Goal: Task Accomplishment & Management: Manage account settings

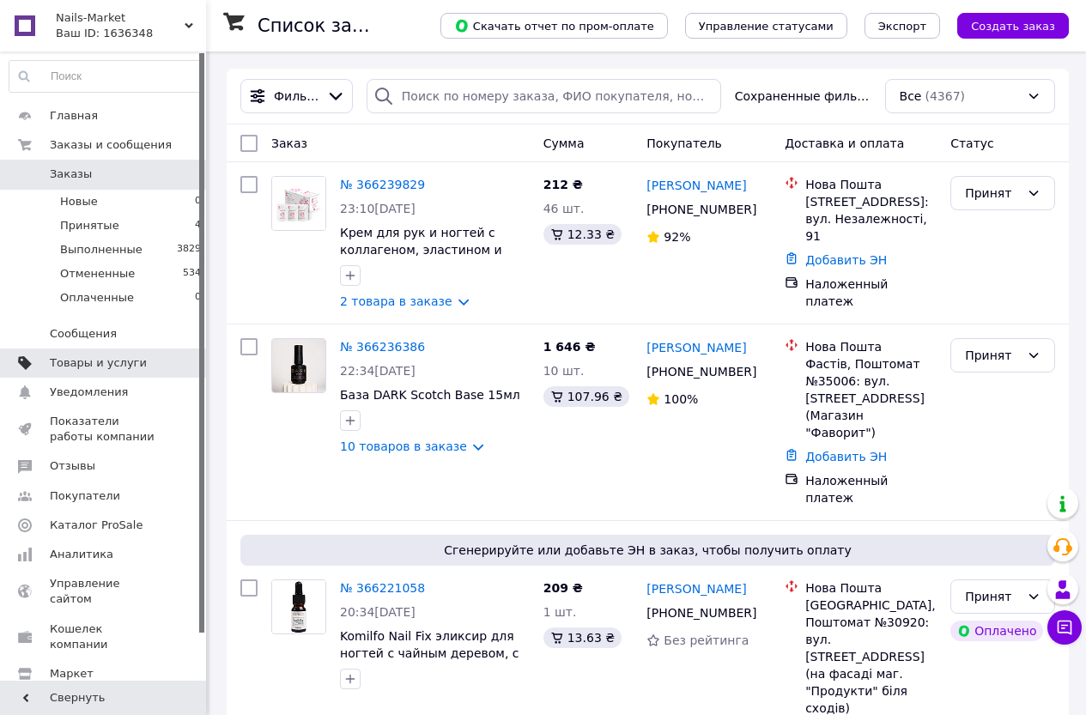
click at [120, 355] on span "Товары и услуги" at bounding box center [98, 362] width 97 height 15
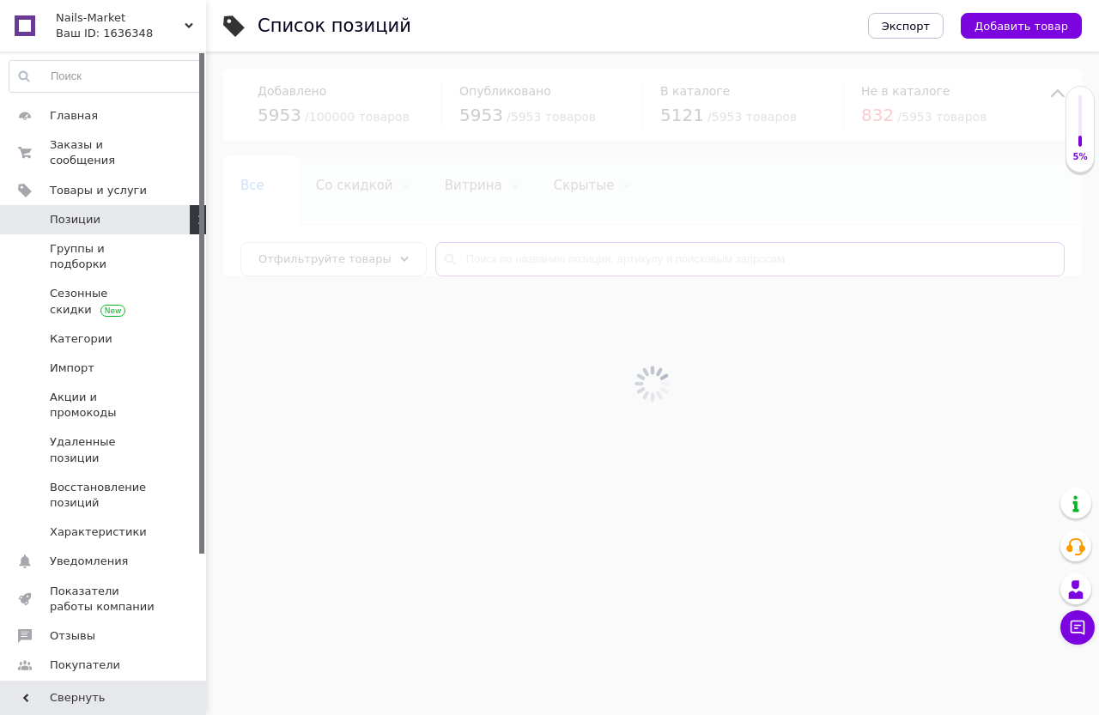
click at [478, 260] on input "text" at bounding box center [749, 259] width 629 height 34
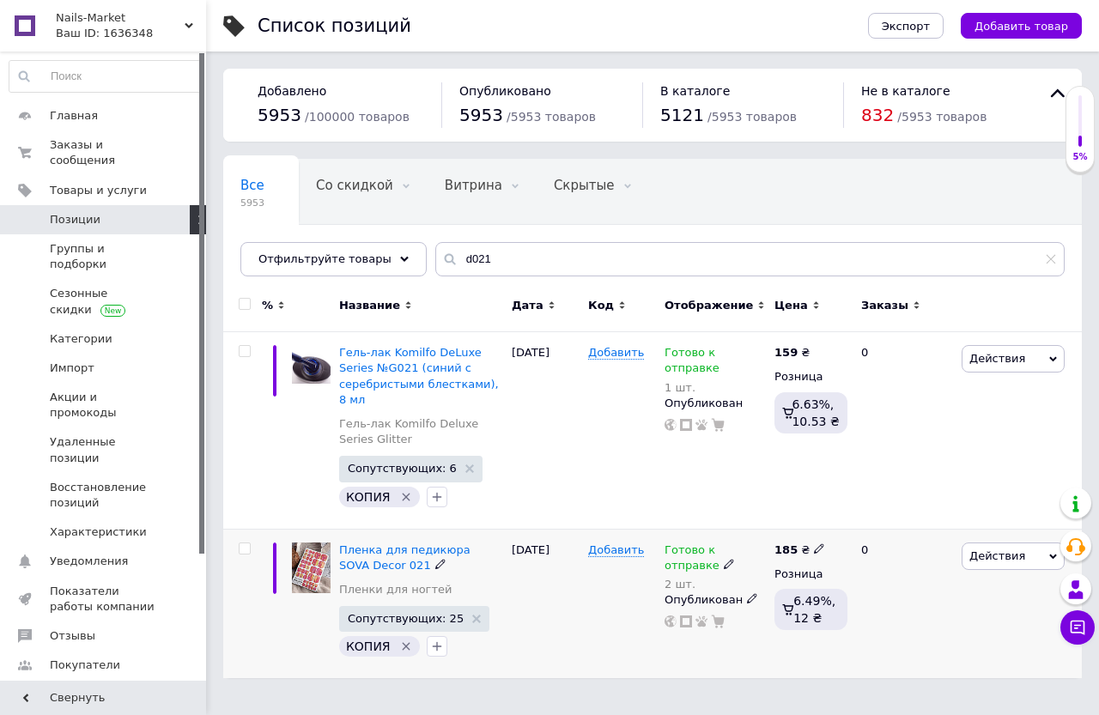
click at [724, 559] on icon at bounding box center [729, 564] width 10 height 10
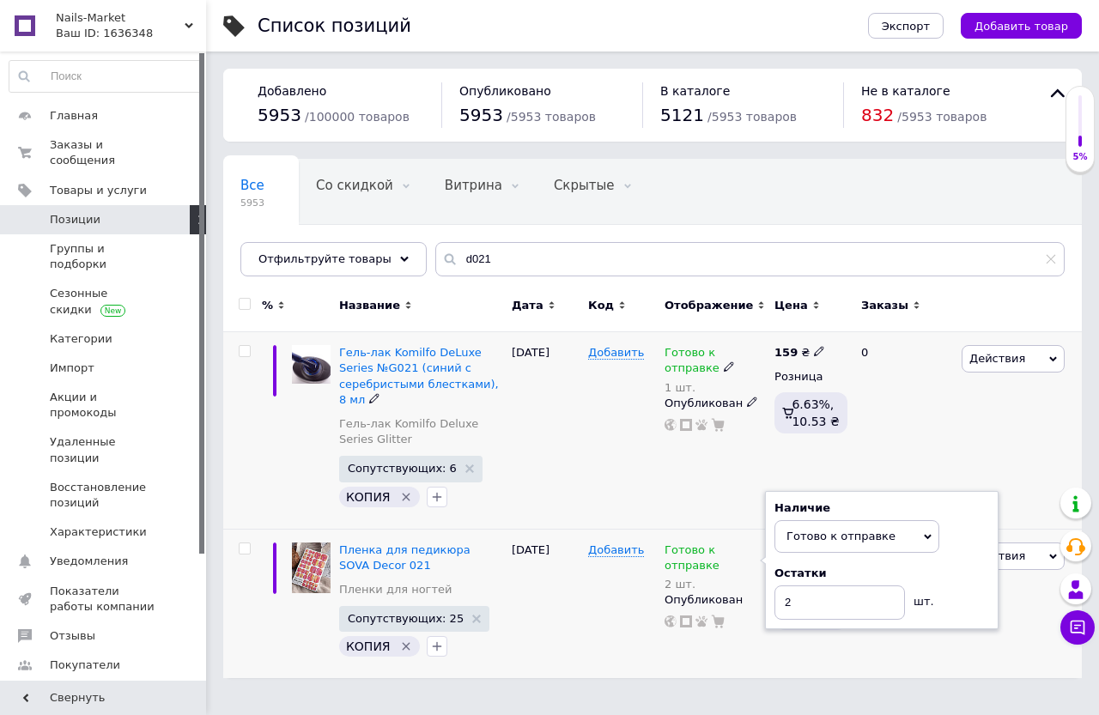
click at [654, 476] on div "Добавить" at bounding box center [622, 430] width 76 height 197
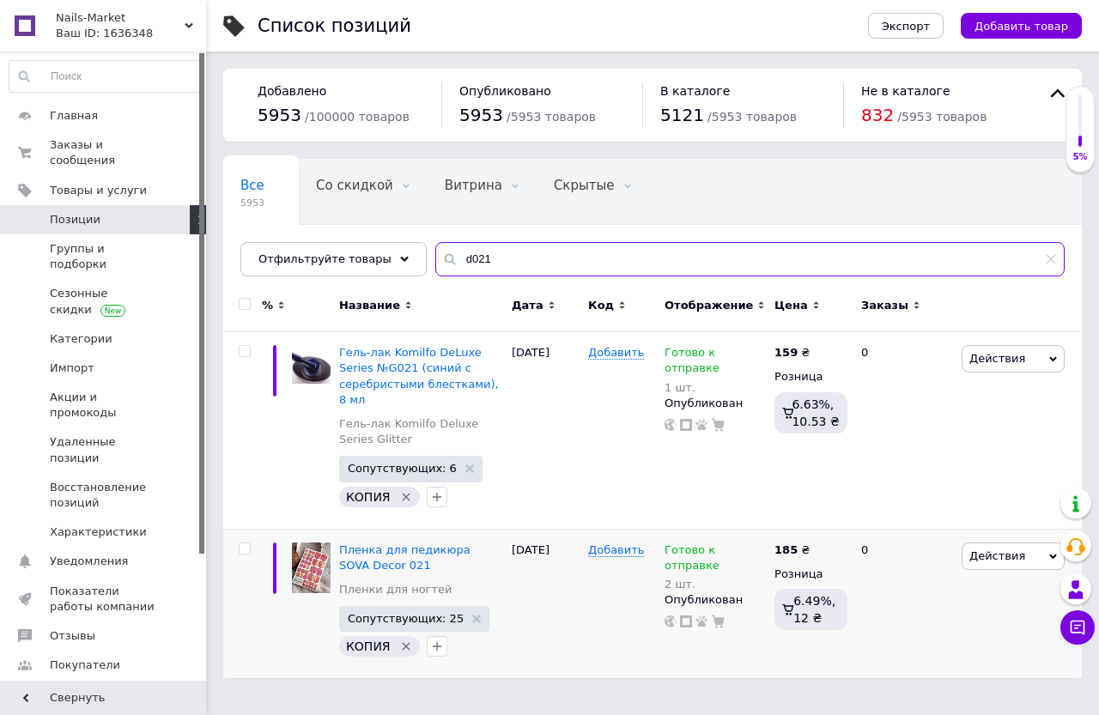
click at [520, 265] on input "d021" at bounding box center [749, 259] width 629 height 34
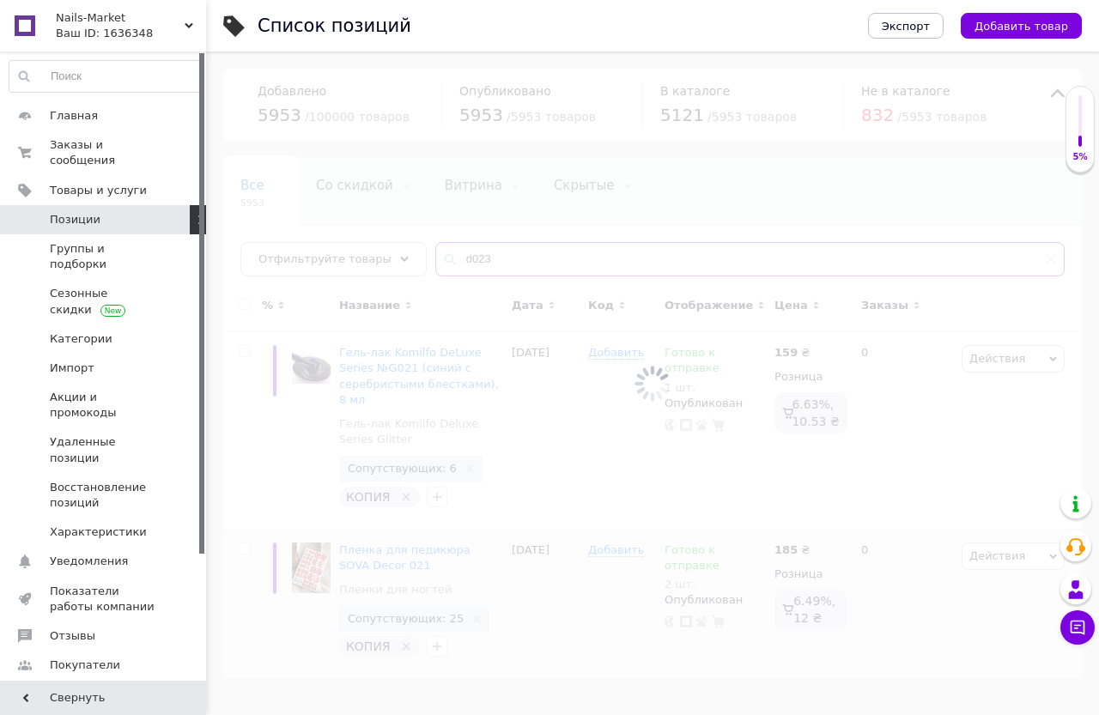
type input "d023"
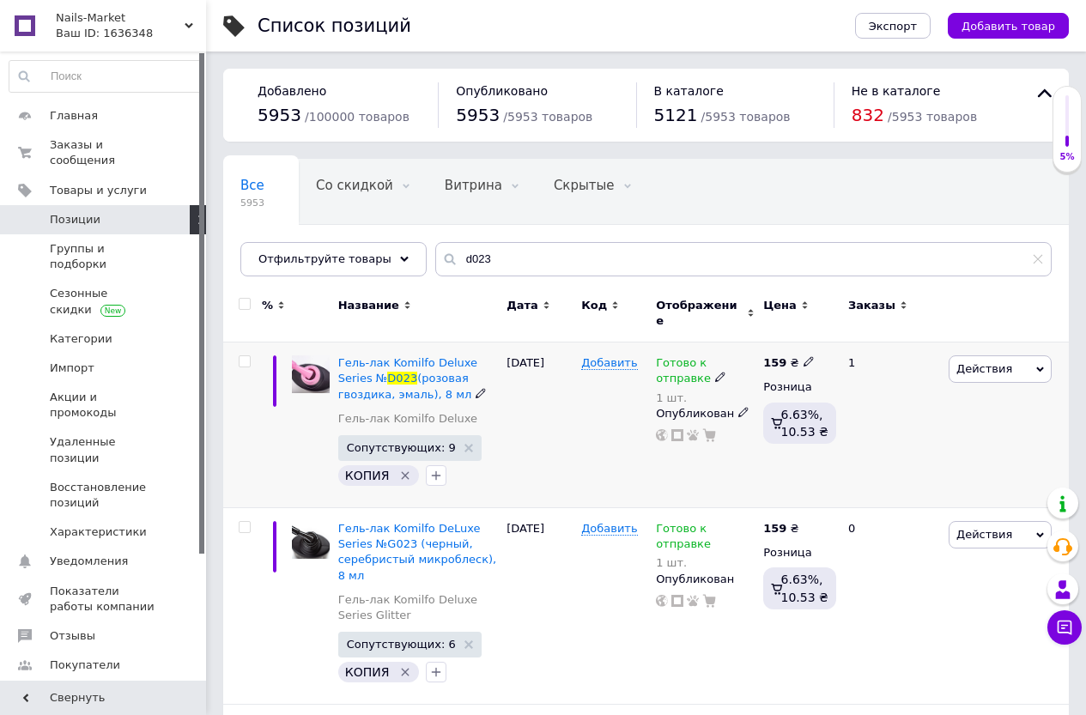
click at [715, 372] on icon at bounding box center [720, 377] width 10 height 10
click at [781, 405] on li "Нет в наличии" at bounding box center [852, 417] width 163 height 24
click at [783, 407] on input "1" at bounding box center [835, 424] width 130 height 34
type input "0"
drag, startPoint x: 598, startPoint y: 434, endPoint x: 575, endPoint y: 366, distance: 71.7
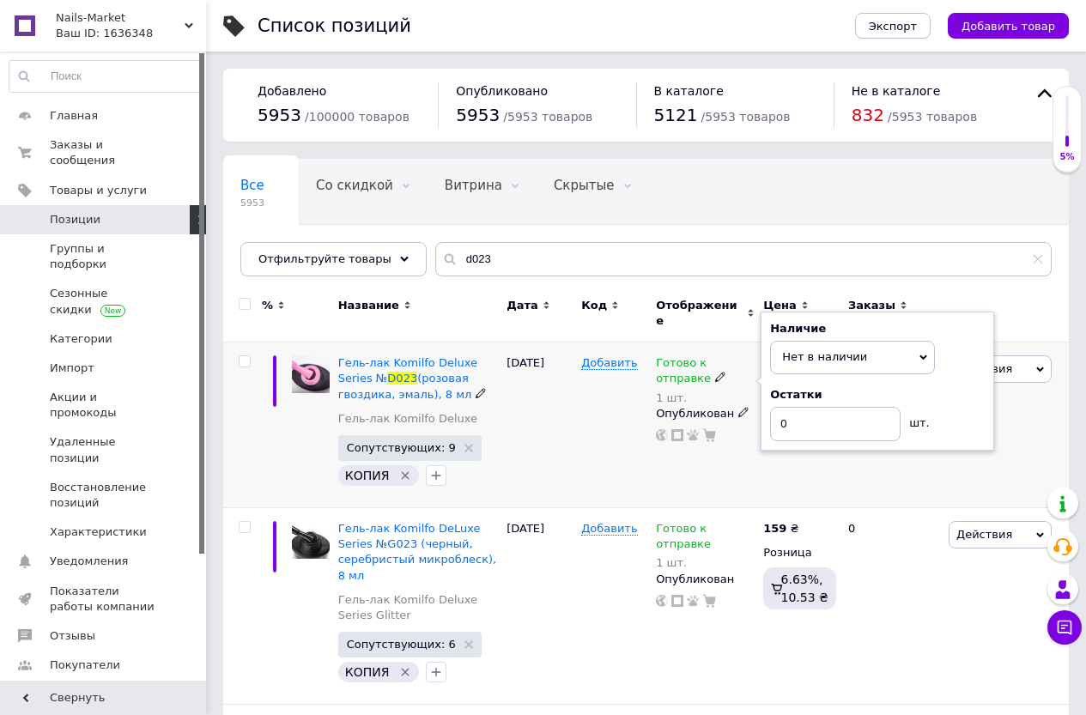
click at [595, 434] on div "Добавить" at bounding box center [614, 426] width 75 height 166
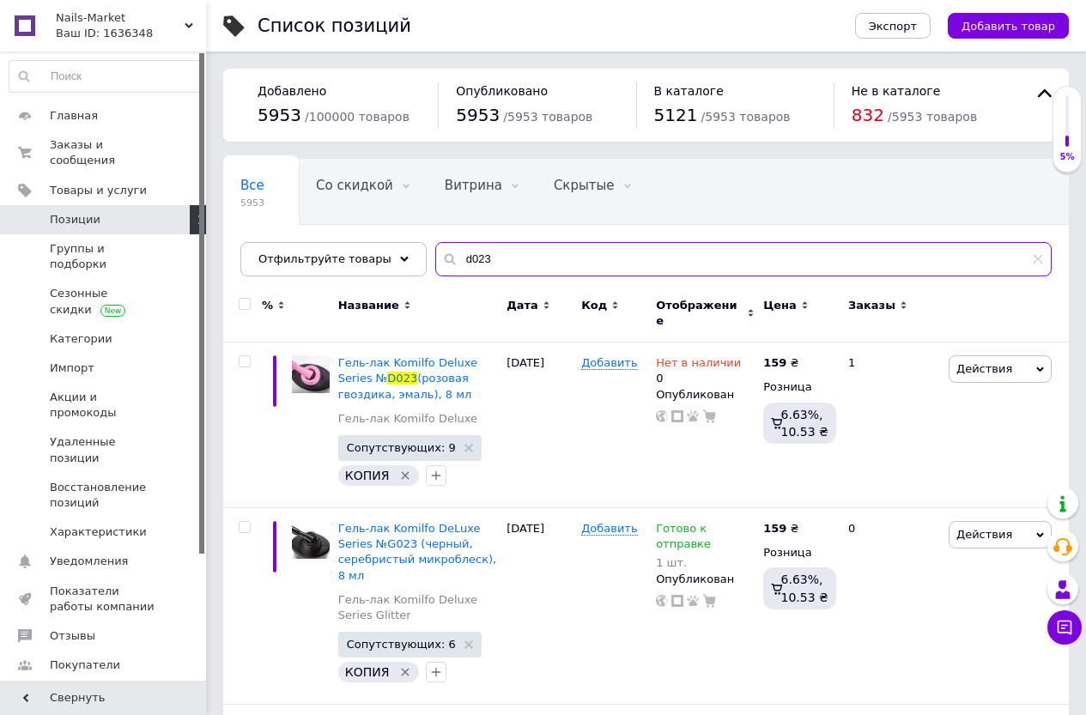
click at [503, 276] on input "d023" at bounding box center [743, 259] width 616 height 34
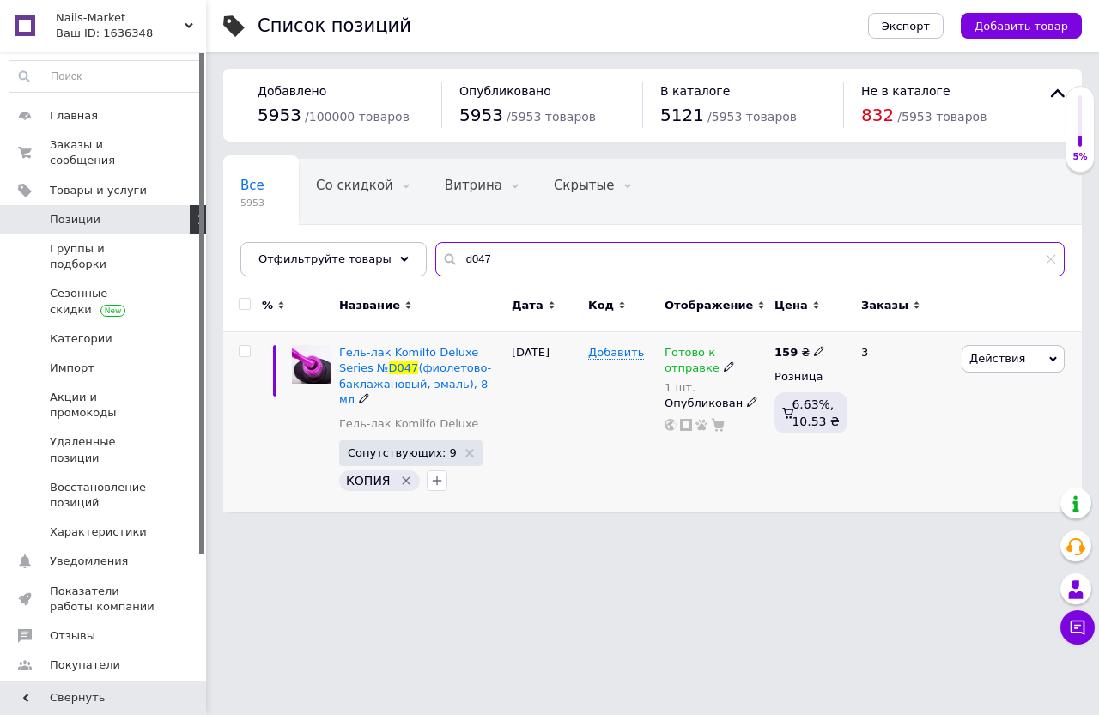
type input "d047"
click at [724, 367] on use at bounding box center [728, 366] width 9 height 9
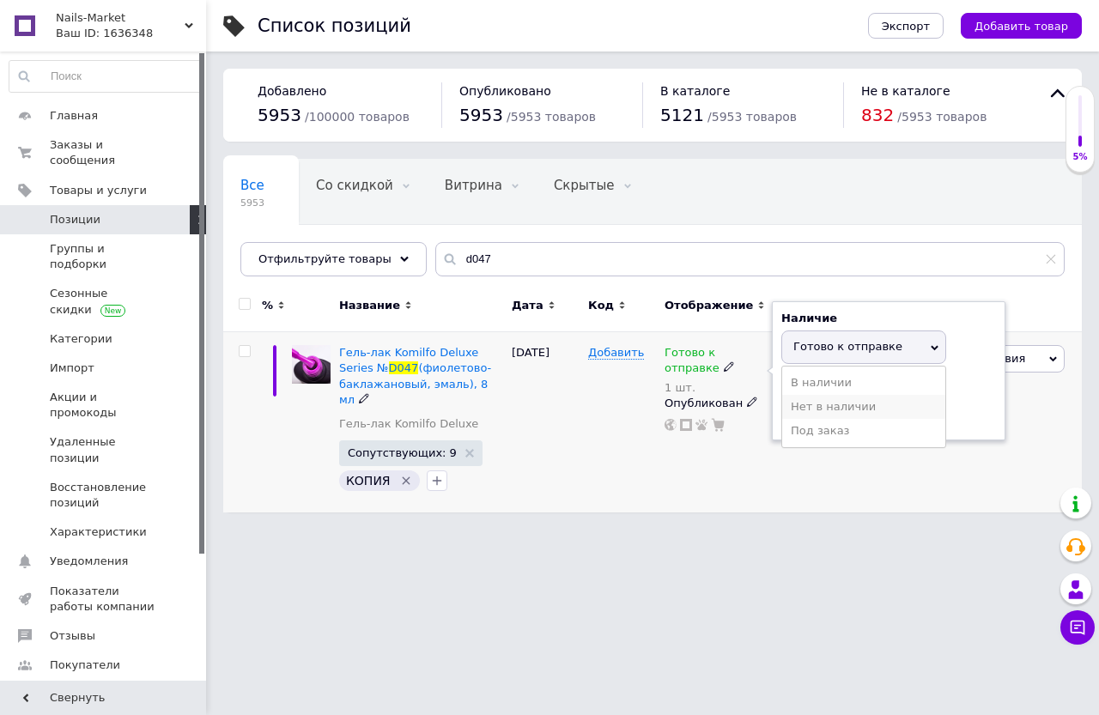
click at [821, 404] on li "Нет в наличии" at bounding box center [863, 407] width 163 height 24
click at [821, 404] on input "1" at bounding box center [846, 414] width 130 height 34
type input "0"
click at [647, 478] on div "Добавить" at bounding box center [622, 422] width 76 height 181
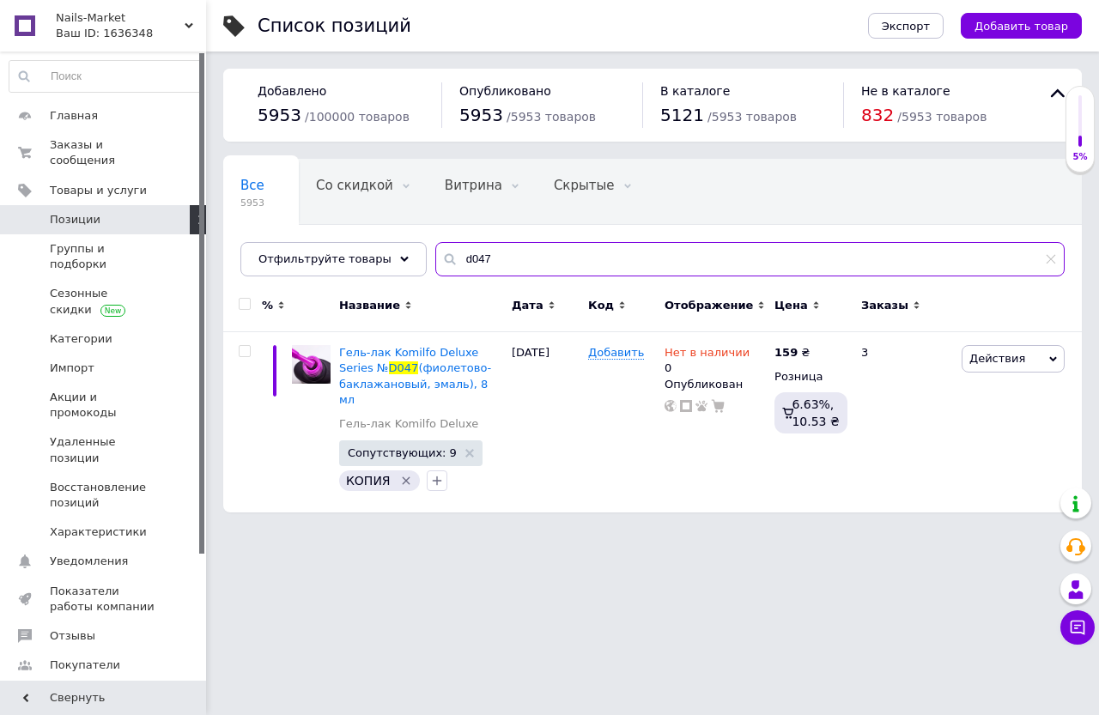
drag, startPoint x: 451, startPoint y: 259, endPoint x: 555, endPoint y: 260, distance: 103.9
click at [555, 260] on input "d047" at bounding box center [749, 259] width 629 height 34
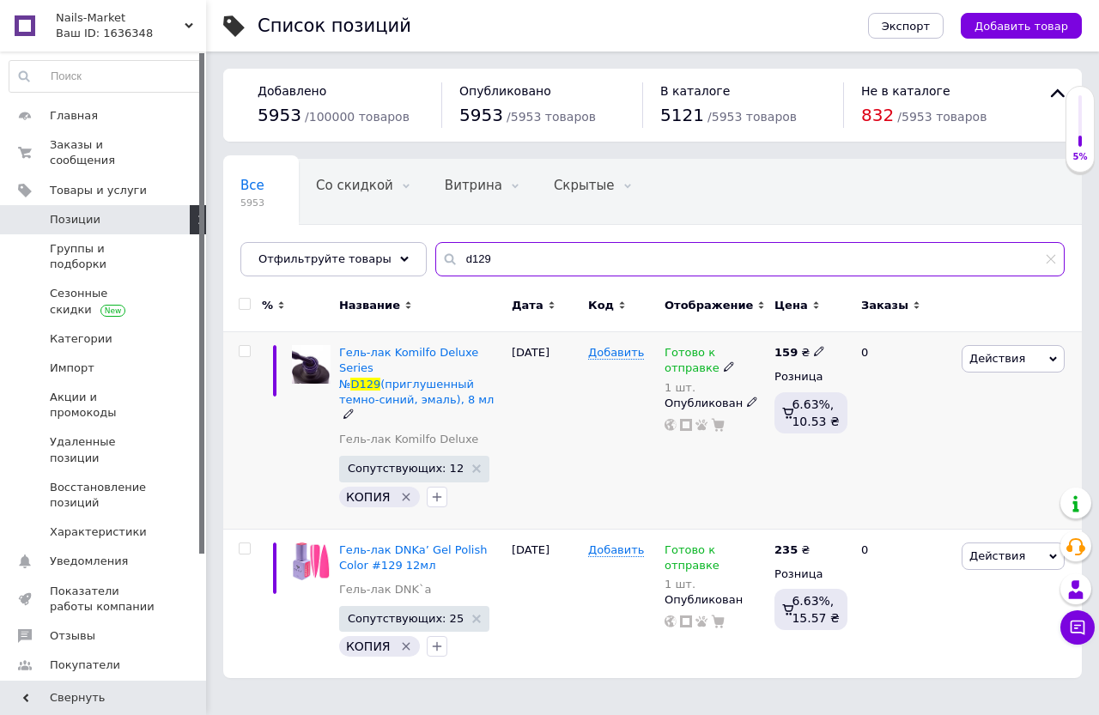
type input "d129"
click at [724, 368] on icon at bounding box center [729, 366] width 10 height 10
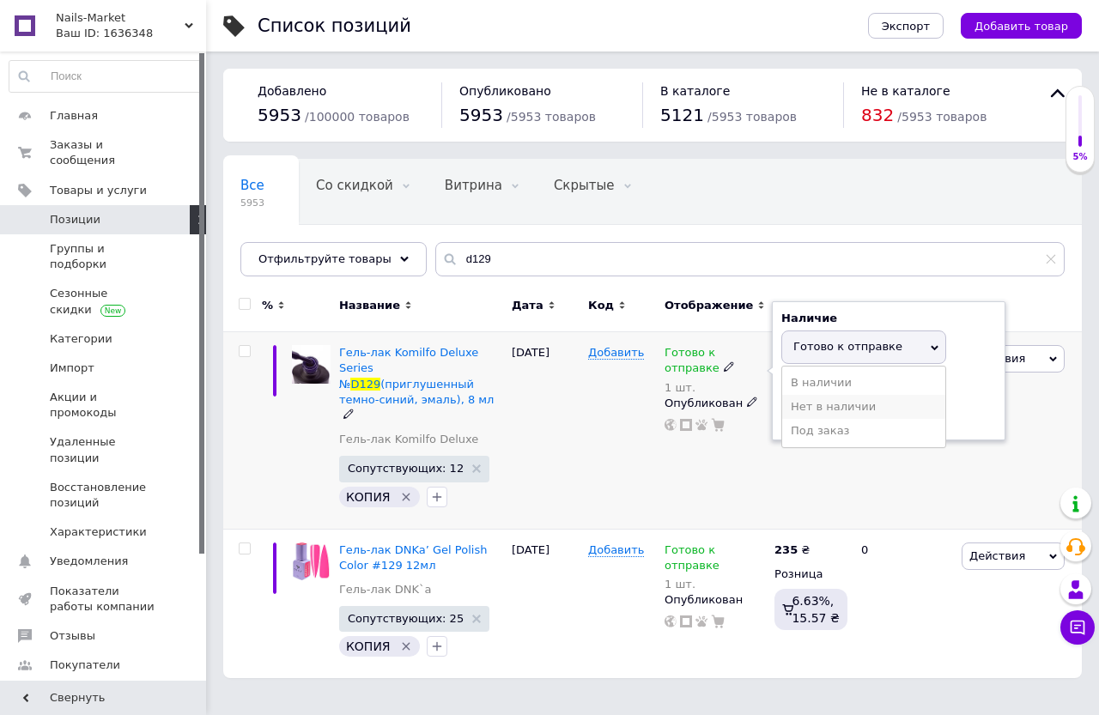
click at [796, 405] on li "Нет в наличии" at bounding box center [863, 407] width 163 height 24
click at [796, 405] on input "1" at bounding box center [846, 414] width 130 height 34
type input "0"
click at [555, 455] on div "14.02.2024" at bounding box center [545, 430] width 76 height 197
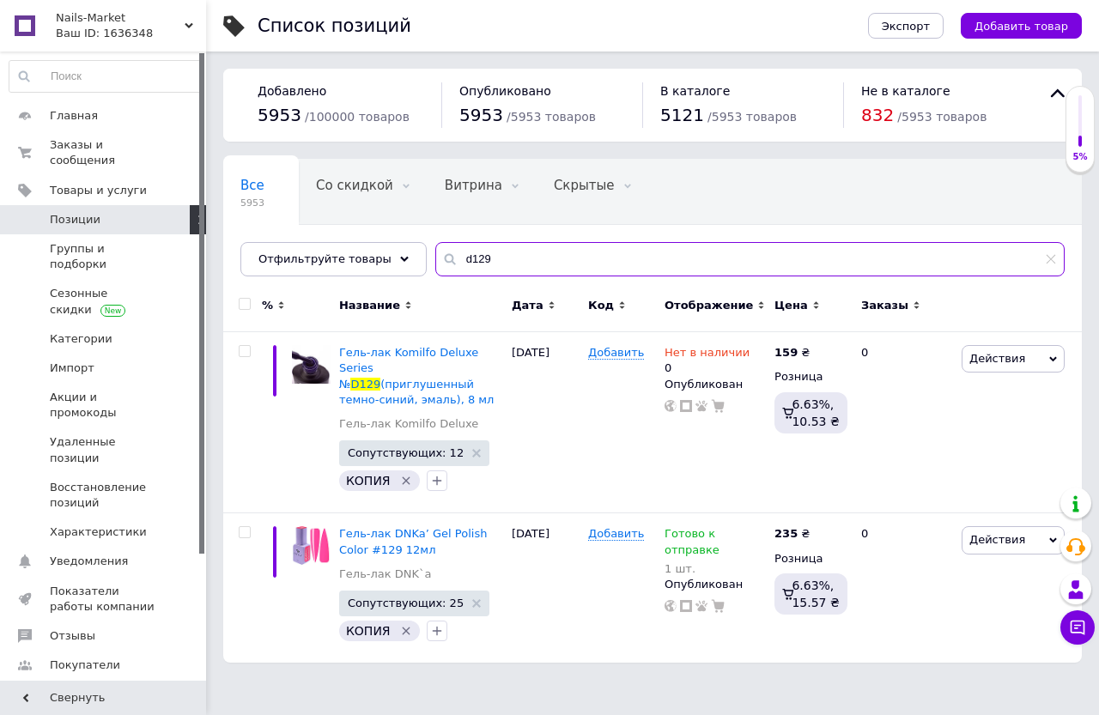
drag, startPoint x: 505, startPoint y: 262, endPoint x: 565, endPoint y: 269, distance: 60.5
click at [565, 269] on input "d129" at bounding box center [749, 259] width 629 height 34
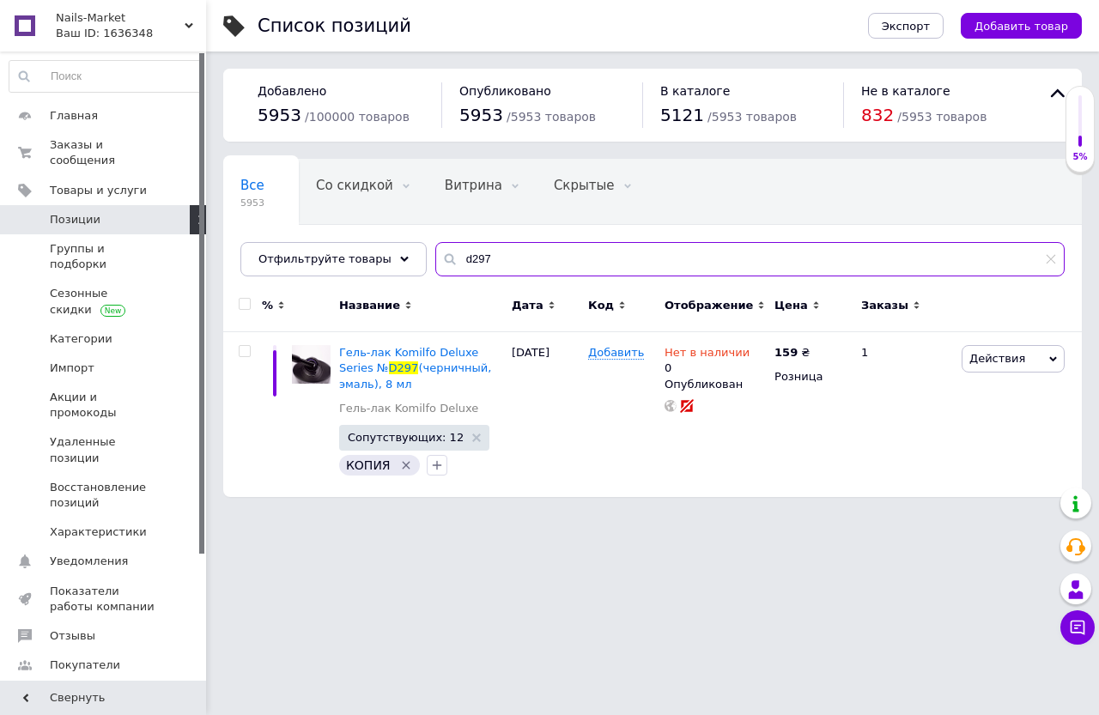
click at [567, 258] on input "d297" at bounding box center [749, 259] width 629 height 34
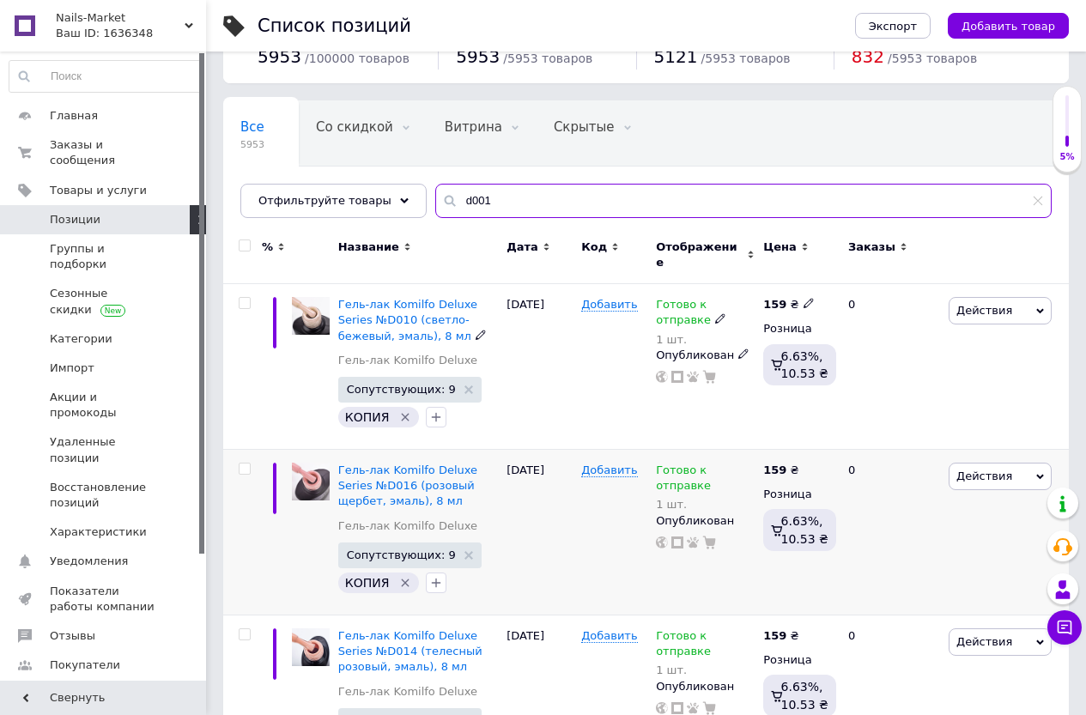
scroll to position [172, 0]
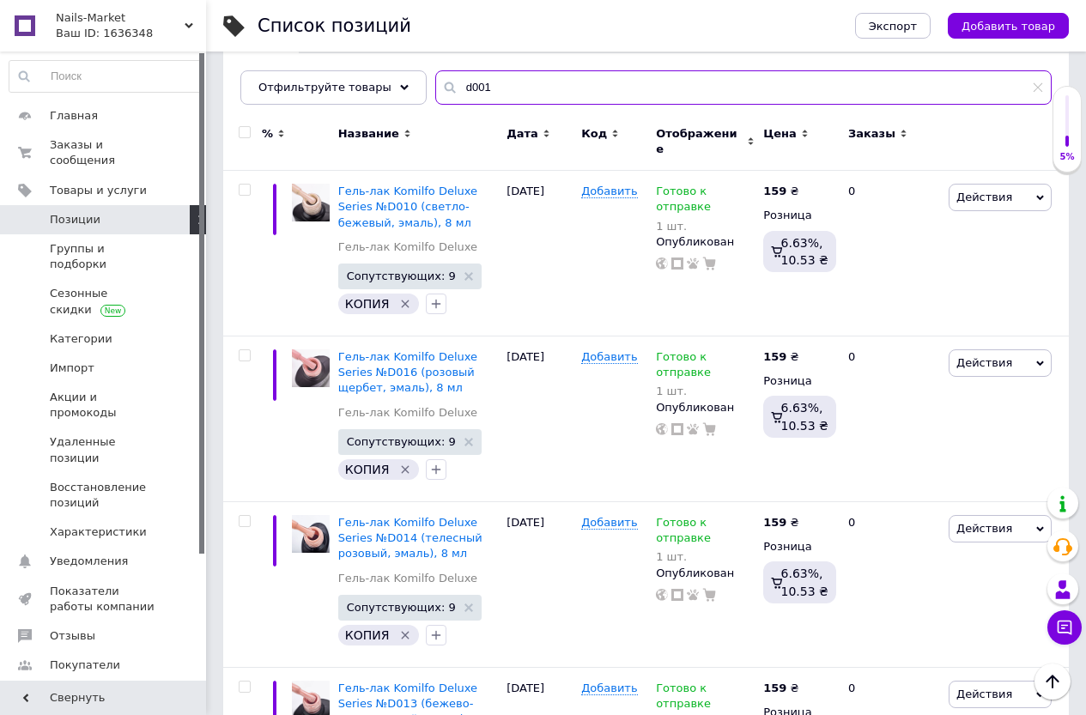
type input "d001"
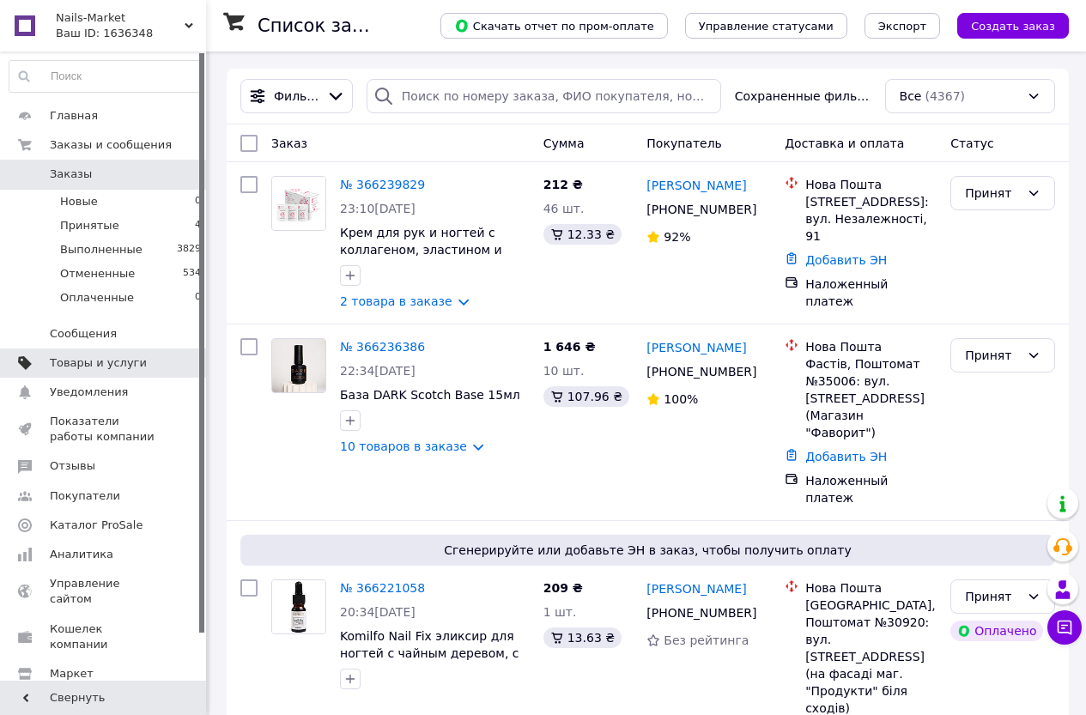
click at [88, 362] on span "Товары и услуги" at bounding box center [98, 362] width 97 height 15
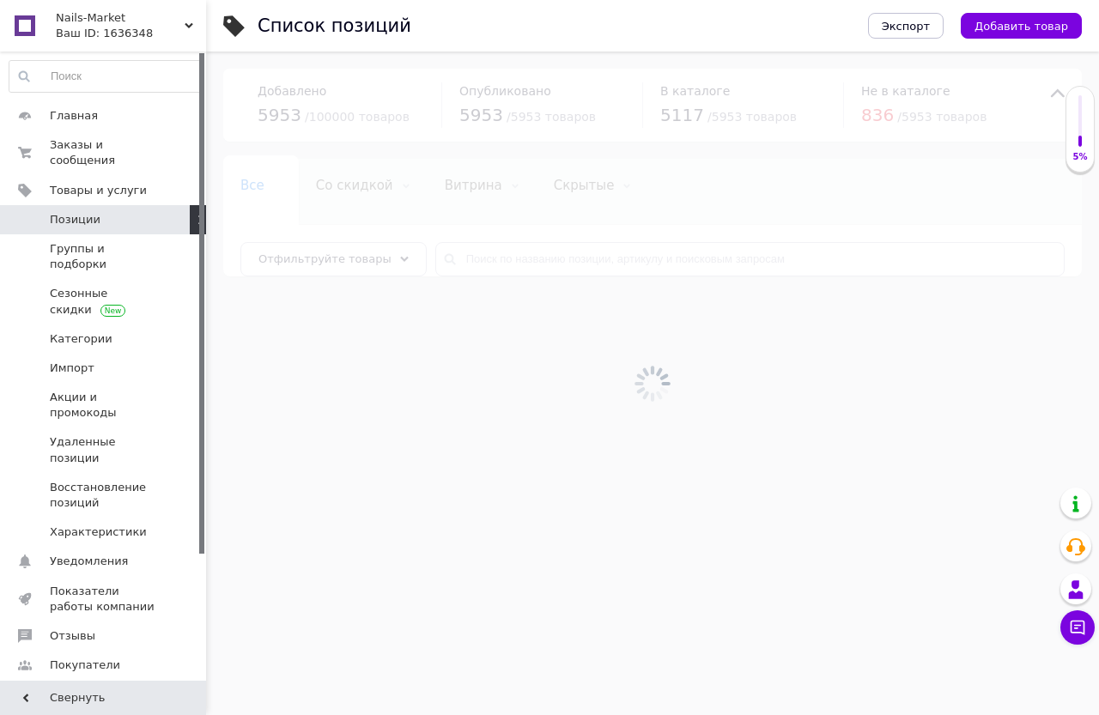
click at [591, 283] on div "Все 0 Со скидкой 0 Удалить Редактировать Витрина 0 Удалить Редактировать Скрыты…" at bounding box center [652, 226] width 858 height 142
click at [583, 261] on input "text" at bounding box center [749, 259] width 629 height 34
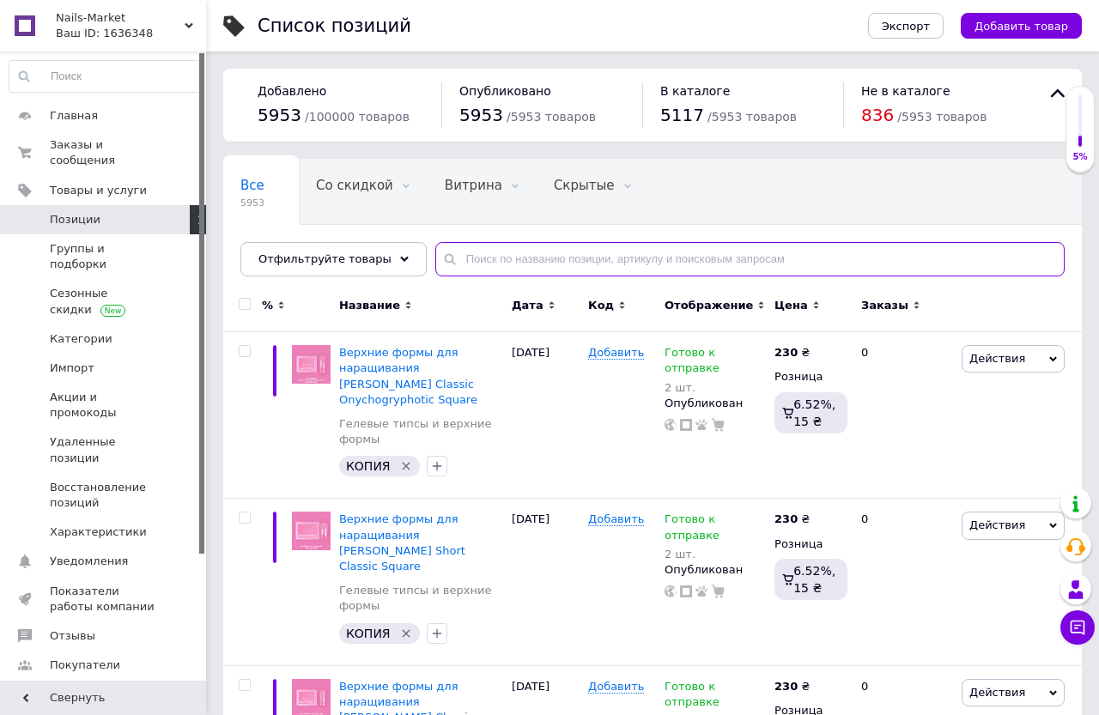
click at [579, 255] on input "text" at bounding box center [749, 259] width 629 height 34
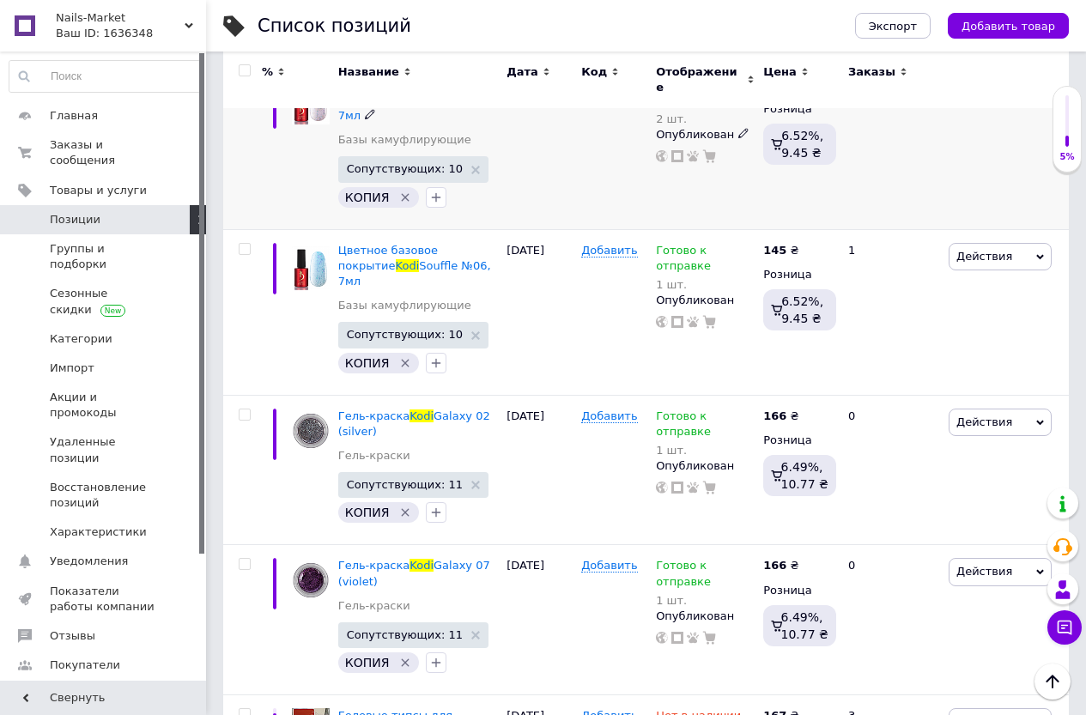
scroll to position [3590, 0]
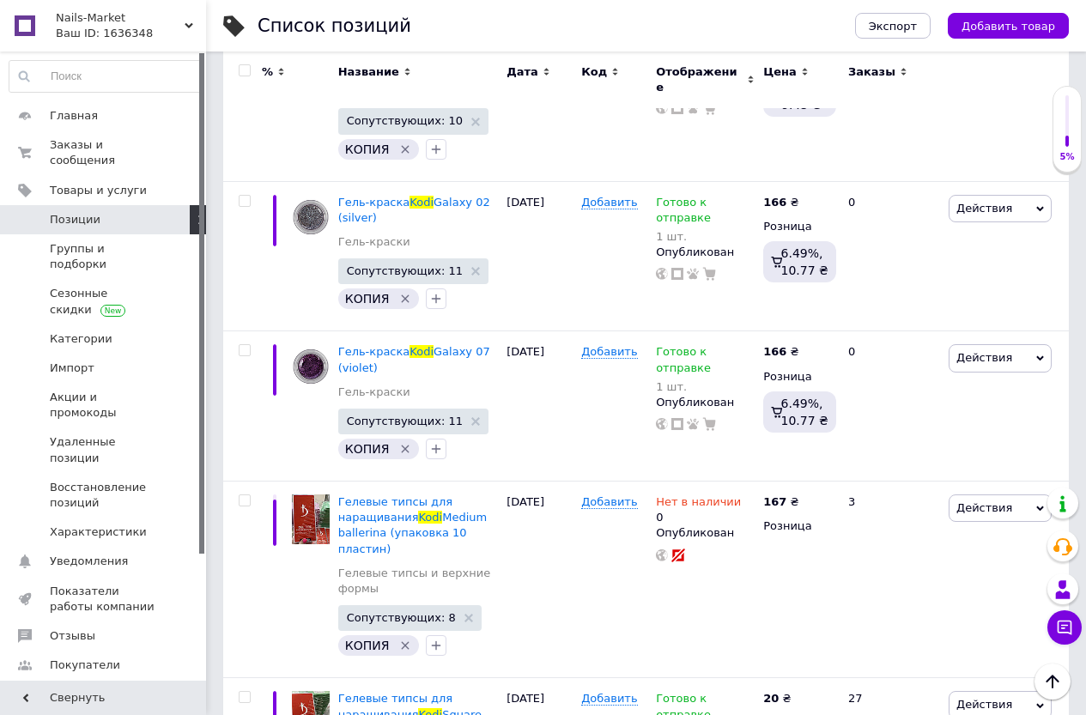
type input "kodi"
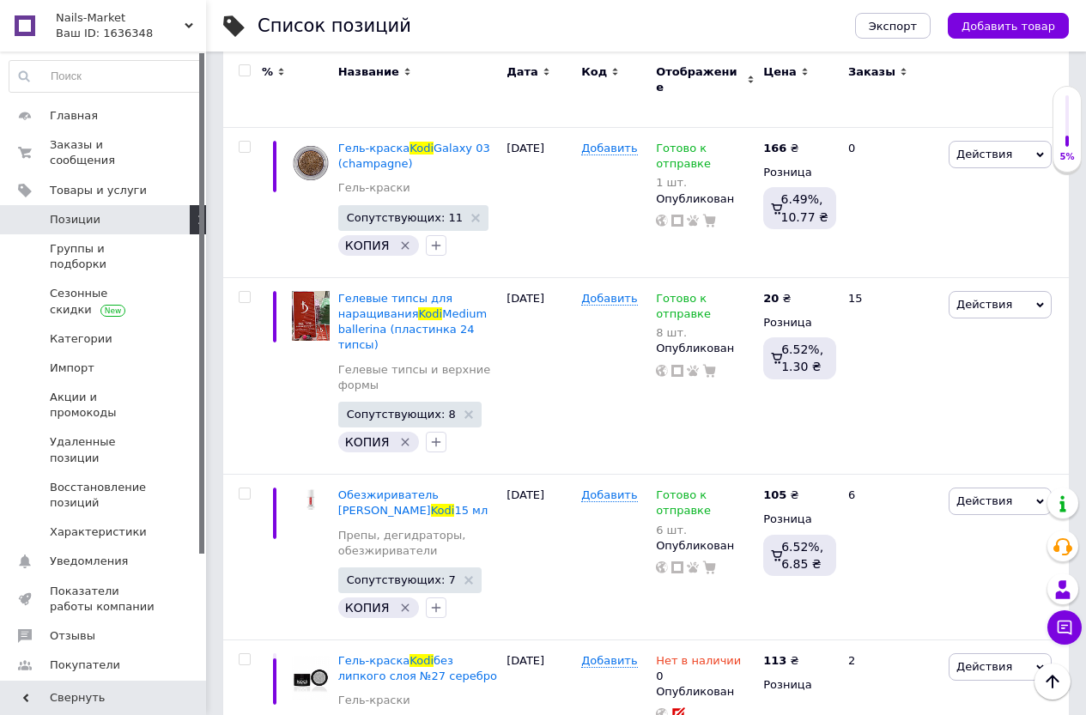
scroll to position [5564, 0]
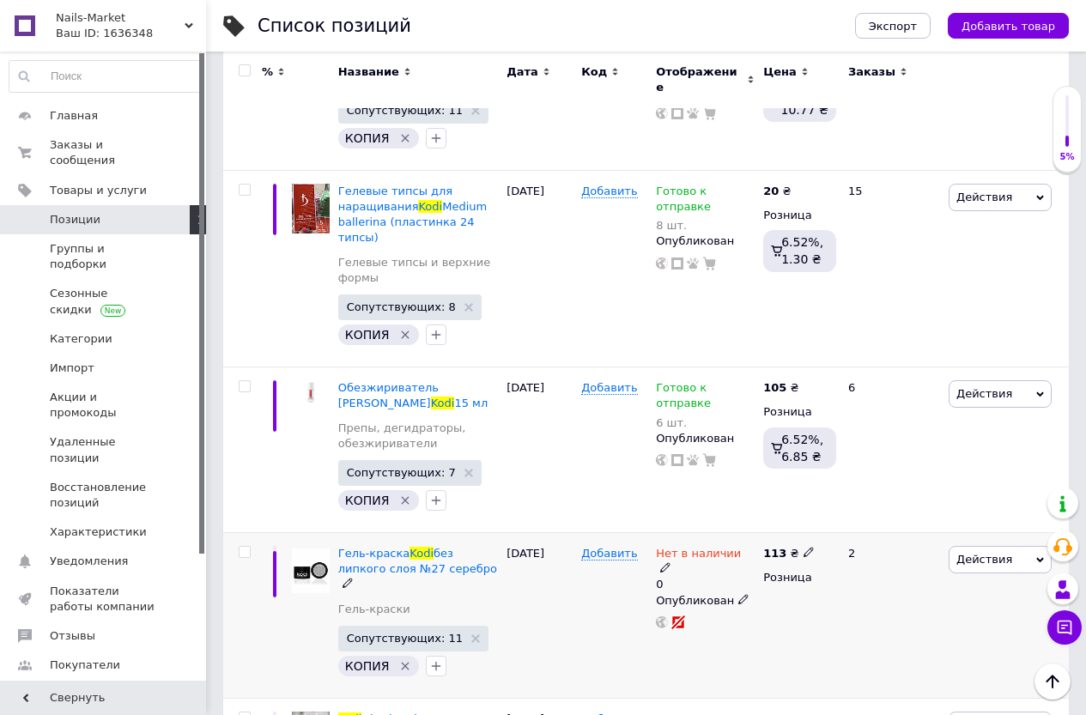
click at [670, 562] on icon at bounding box center [665, 567] width 10 height 10
click at [779, 610] on li "Готово к отправке" at bounding box center [842, 622] width 163 height 24
drag, startPoint x: 790, startPoint y: 395, endPoint x: 749, endPoint y: 395, distance: 40.3
click at [749, 546] on div "Нет в наличии 0 Наличие Готово к отправке В наличии Нет в наличии Под заказ Ост…" at bounding box center [705, 587] width 99 height 83
type input "2"
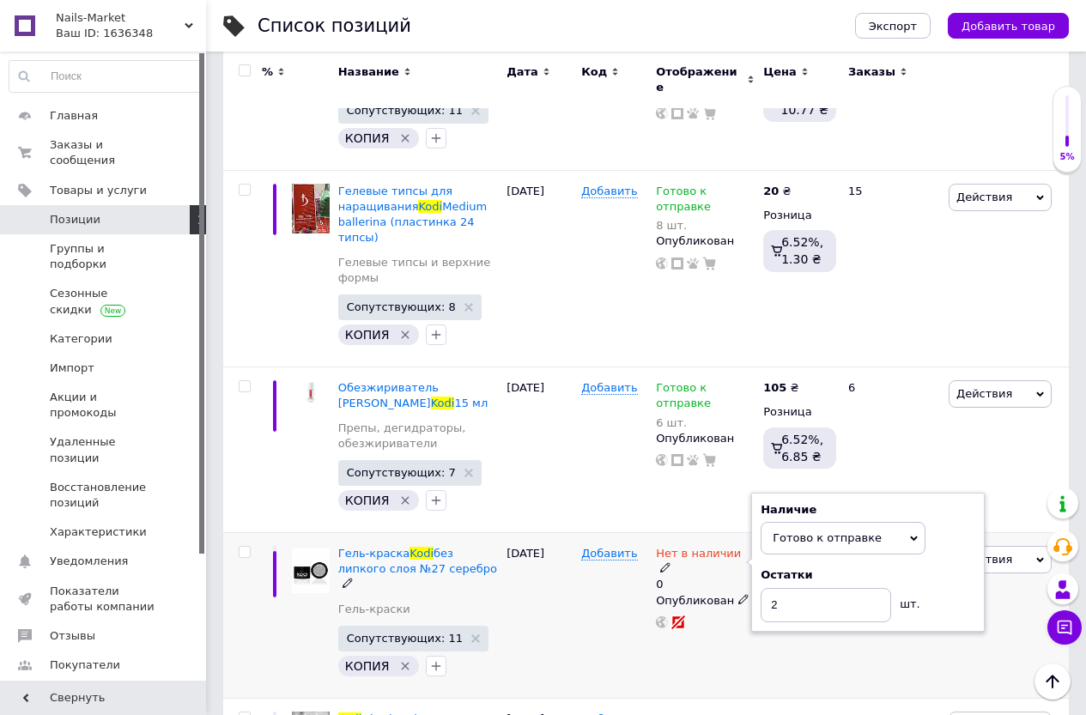
click at [607, 533] on div "Добавить" at bounding box center [614, 616] width 75 height 166
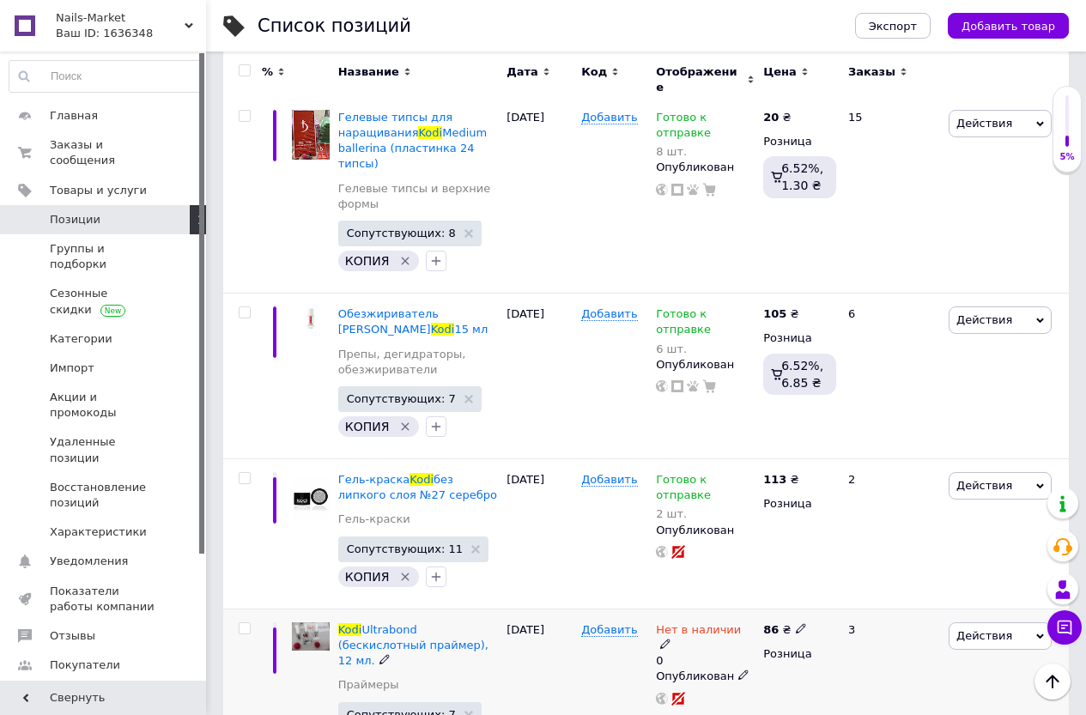
scroll to position [5736, 0]
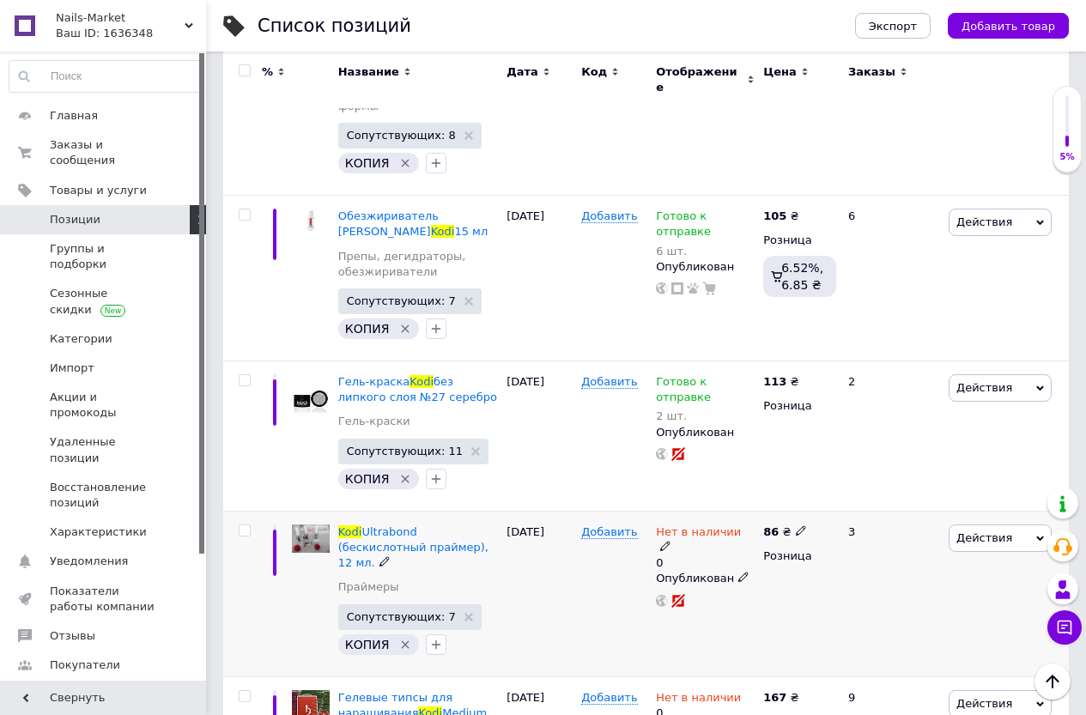
click at [1014, 524] on span "Действия" at bounding box center [1000, 537] width 103 height 27
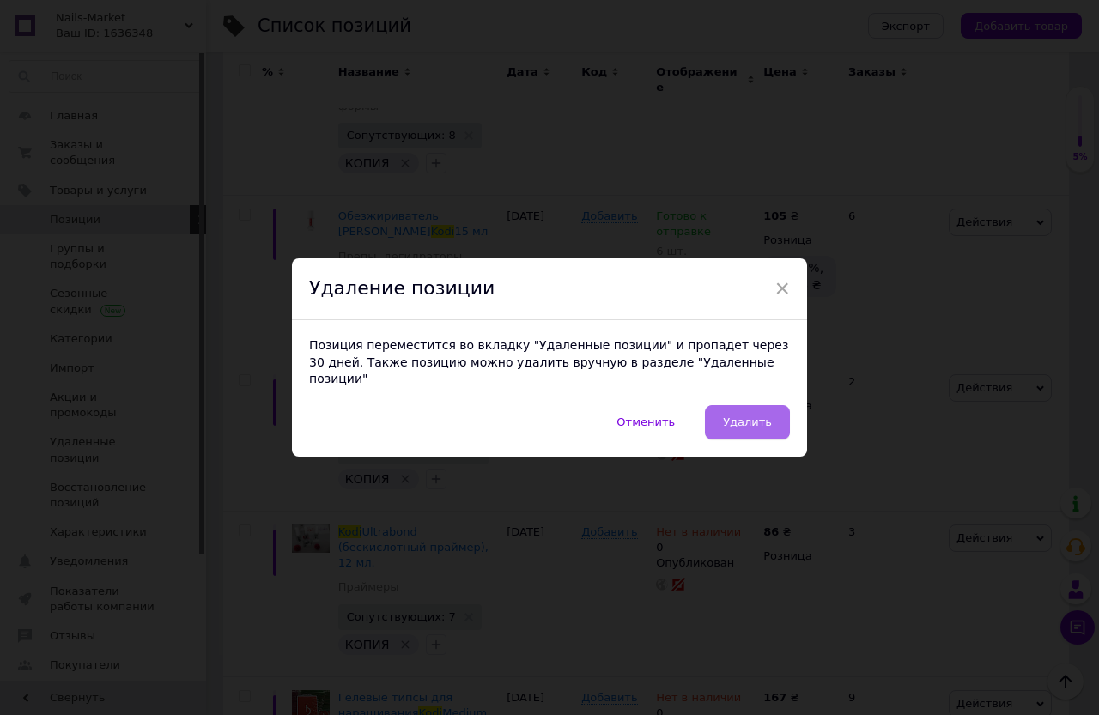
click at [759, 415] on span "Удалить" at bounding box center [747, 421] width 49 height 13
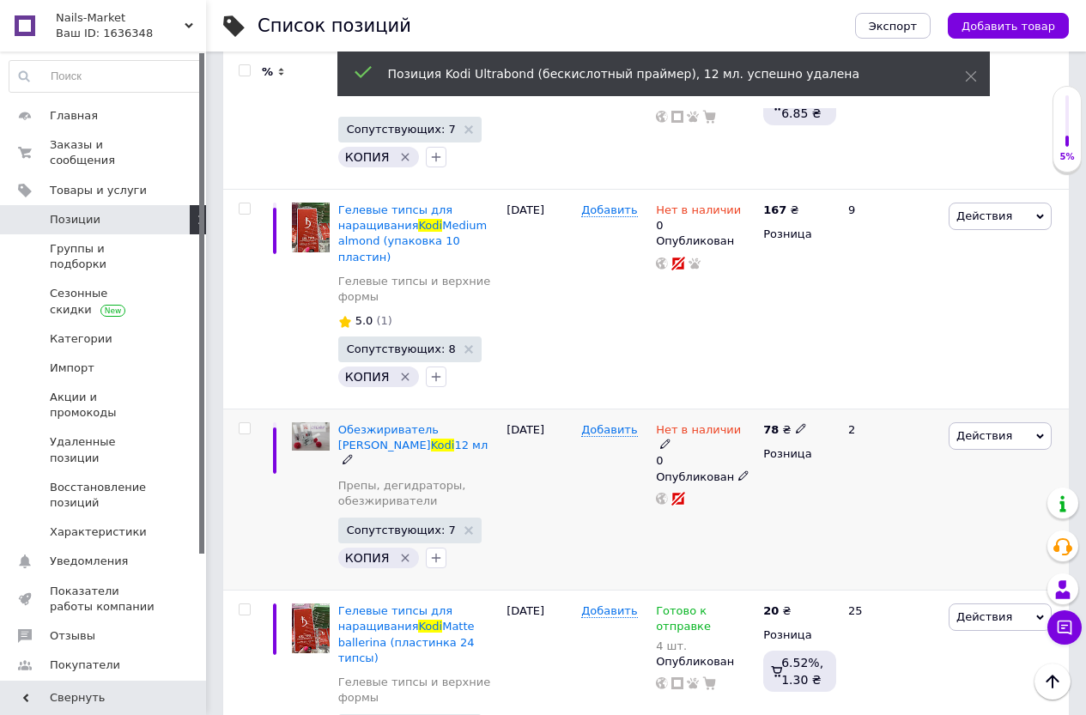
scroll to position [5822, 0]
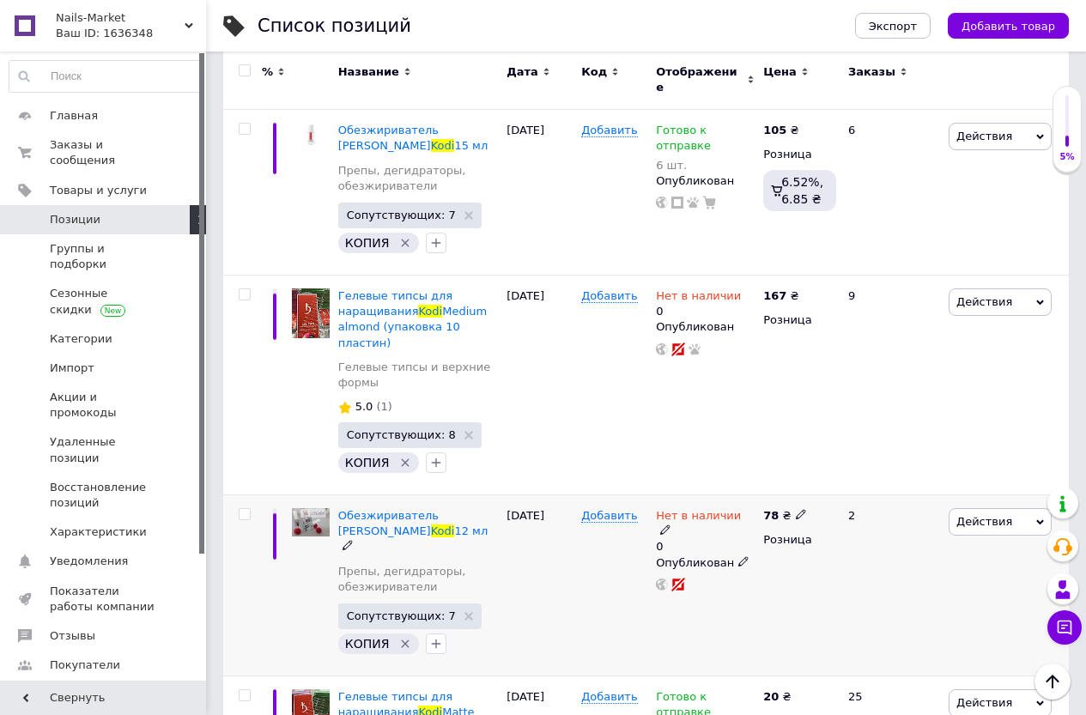
click at [996, 515] on span "Действия" at bounding box center [984, 521] width 56 height 13
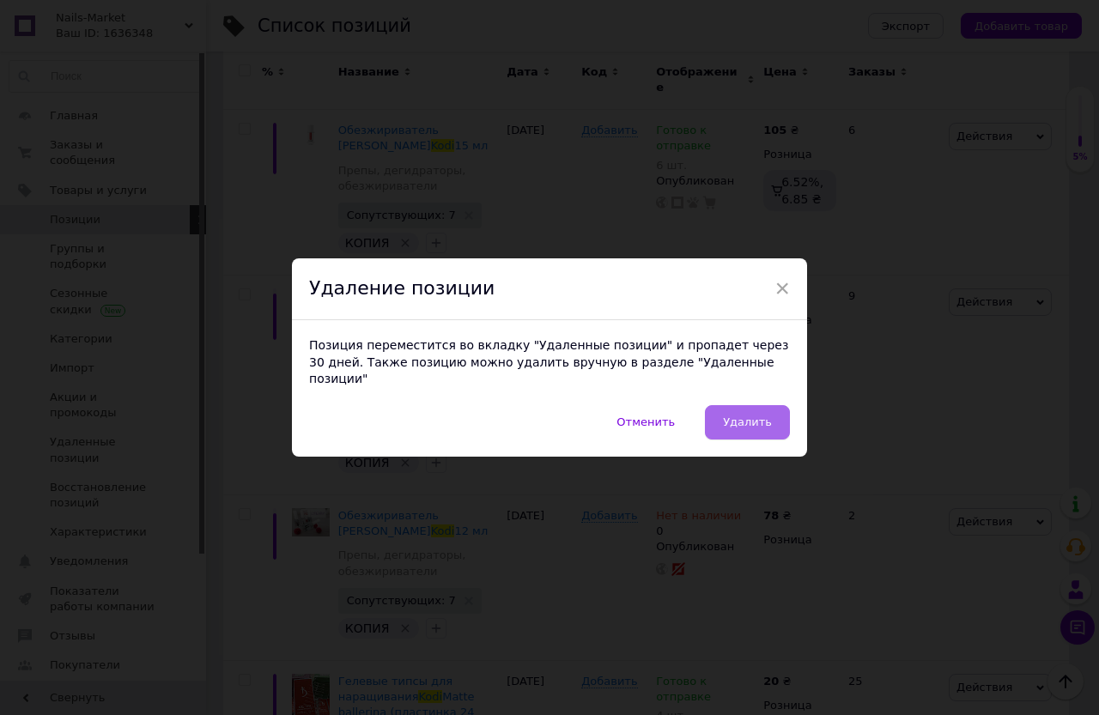
click at [749, 417] on span "Удалить" at bounding box center [747, 421] width 49 height 13
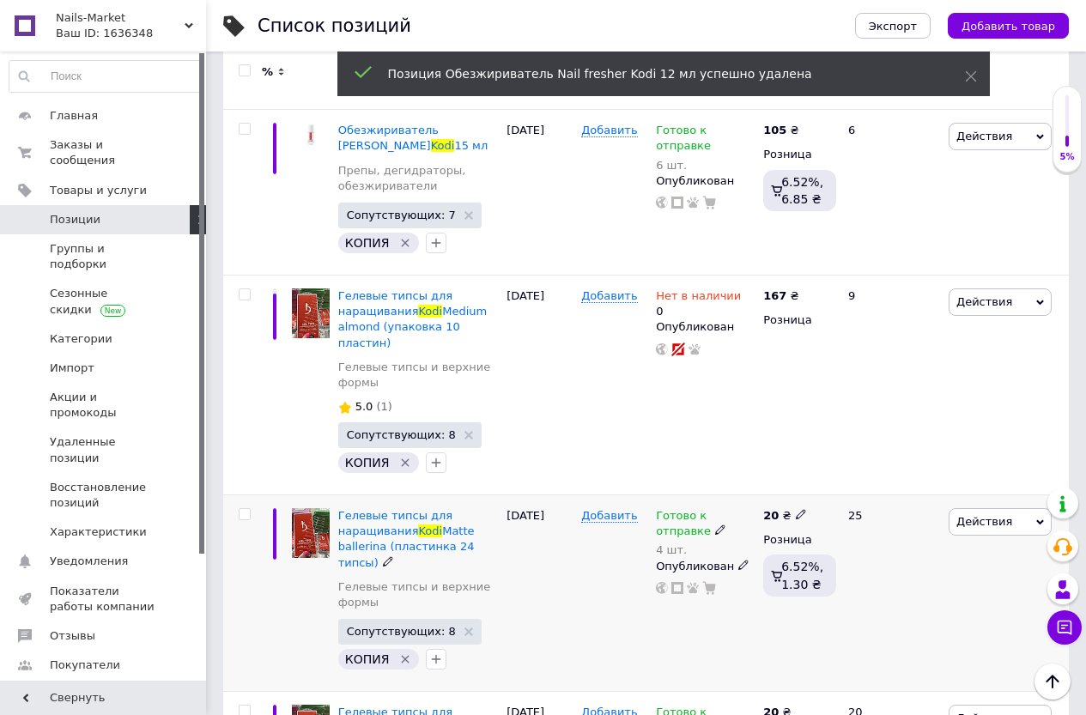
scroll to position [5564, 0]
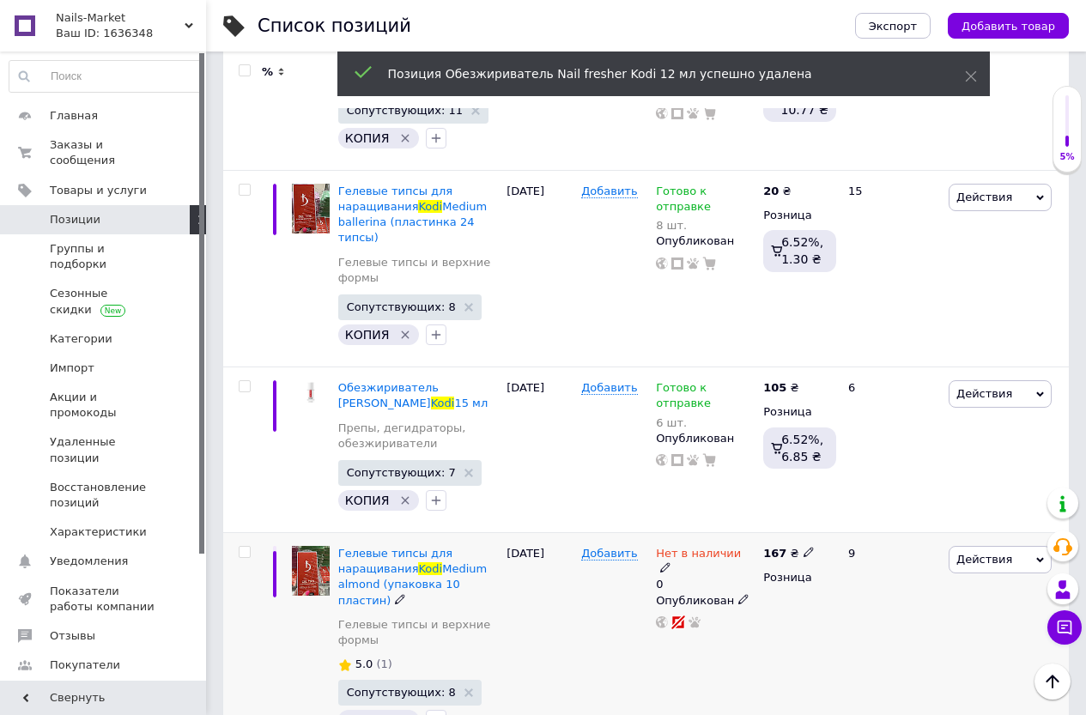
click at [670, 563] on use at bounding box center [664, 567] width 9 height 9
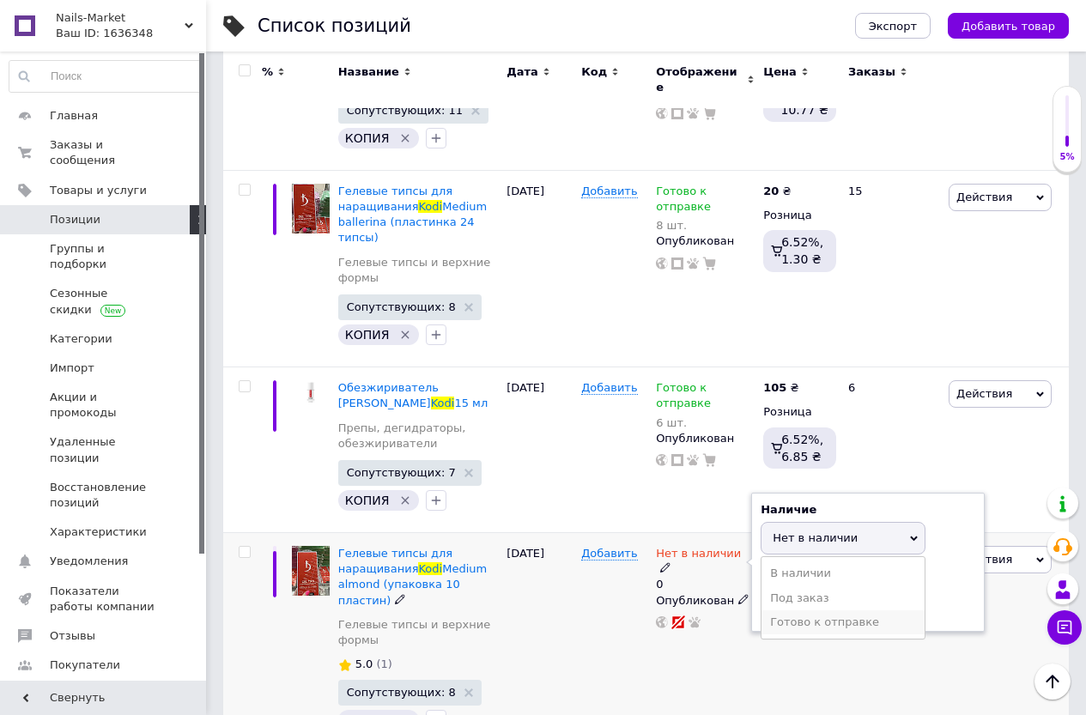
click at [795, 610] on li "Готово к отправке" at bounding box center [842, 622] width 163 height 24
drag, startPoint x: 801, startPoint y: 391, endPoint x: 617, endPoint y: 428, distance: 187.5
click at [617, 533] on div "Гелевые типсы для наращивания Kodi Medium almond (упаковка 10 пластин) Гелевые …" at bounding box center [646, 643] width 846 height 220
type input "2"
click at [612, 533] on div "Добавить" at bounding box center [614, 643] width 75 height 220
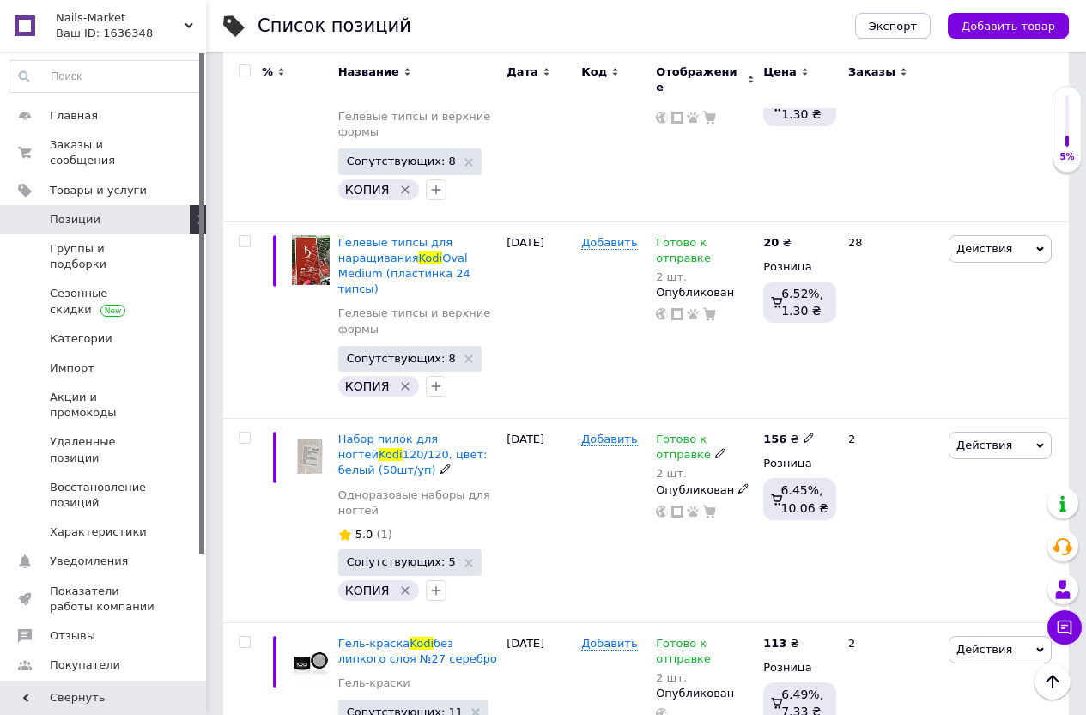
scroll to position [6145, 0]
